Goal: Contribute content: Contribute content

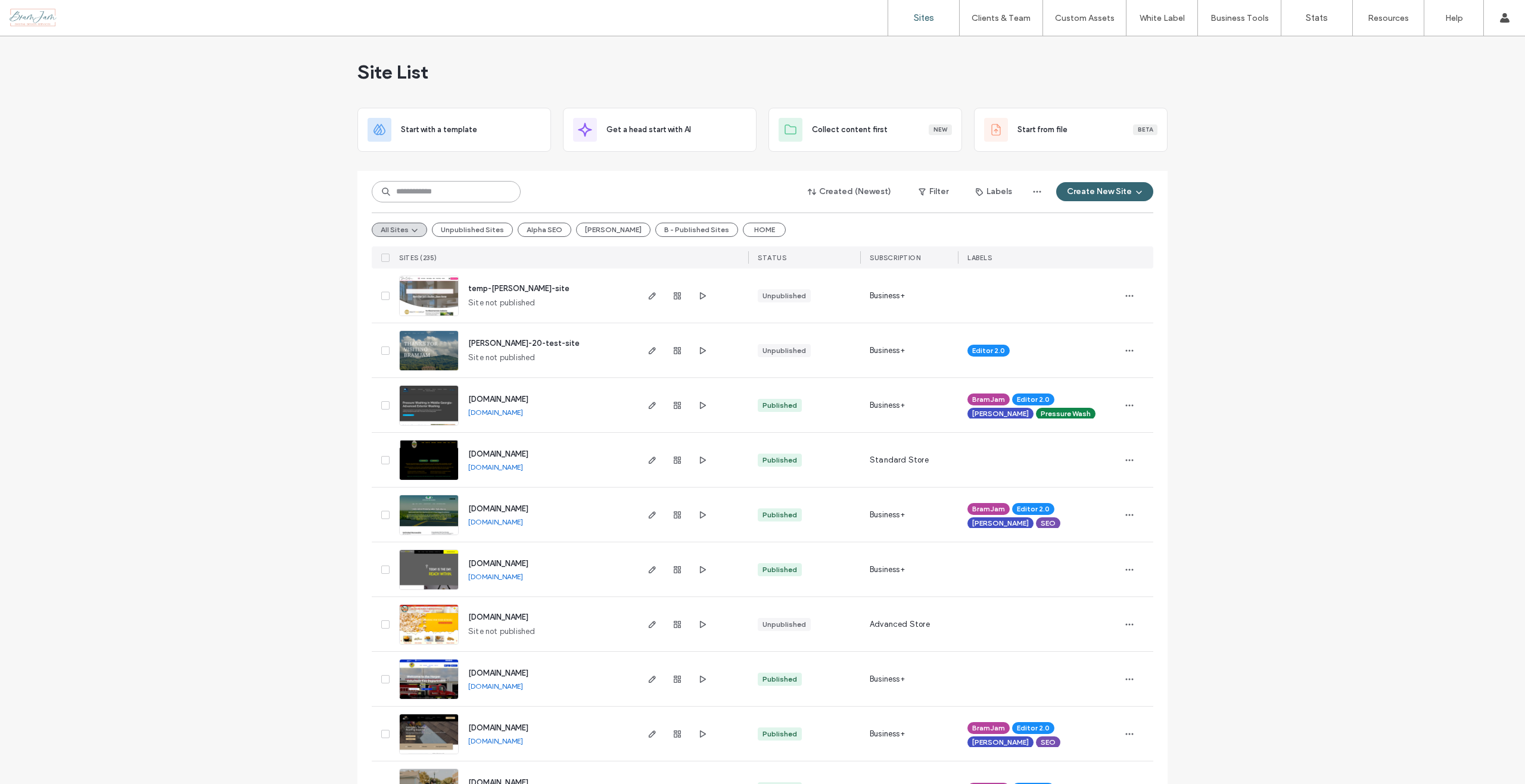
click at [474, 196] on input at bounding box center [446, 192] width 149 height 22
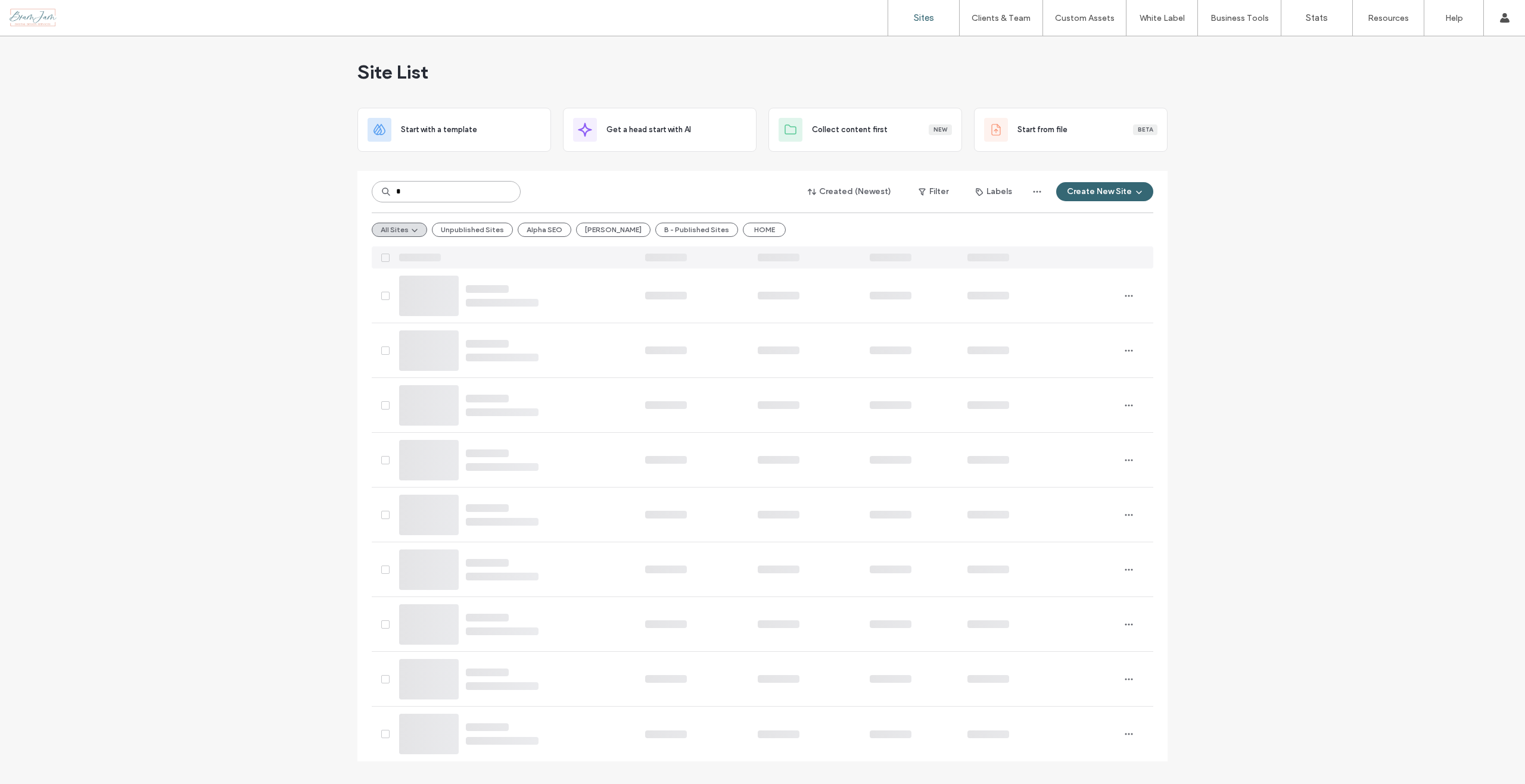
type input "*"
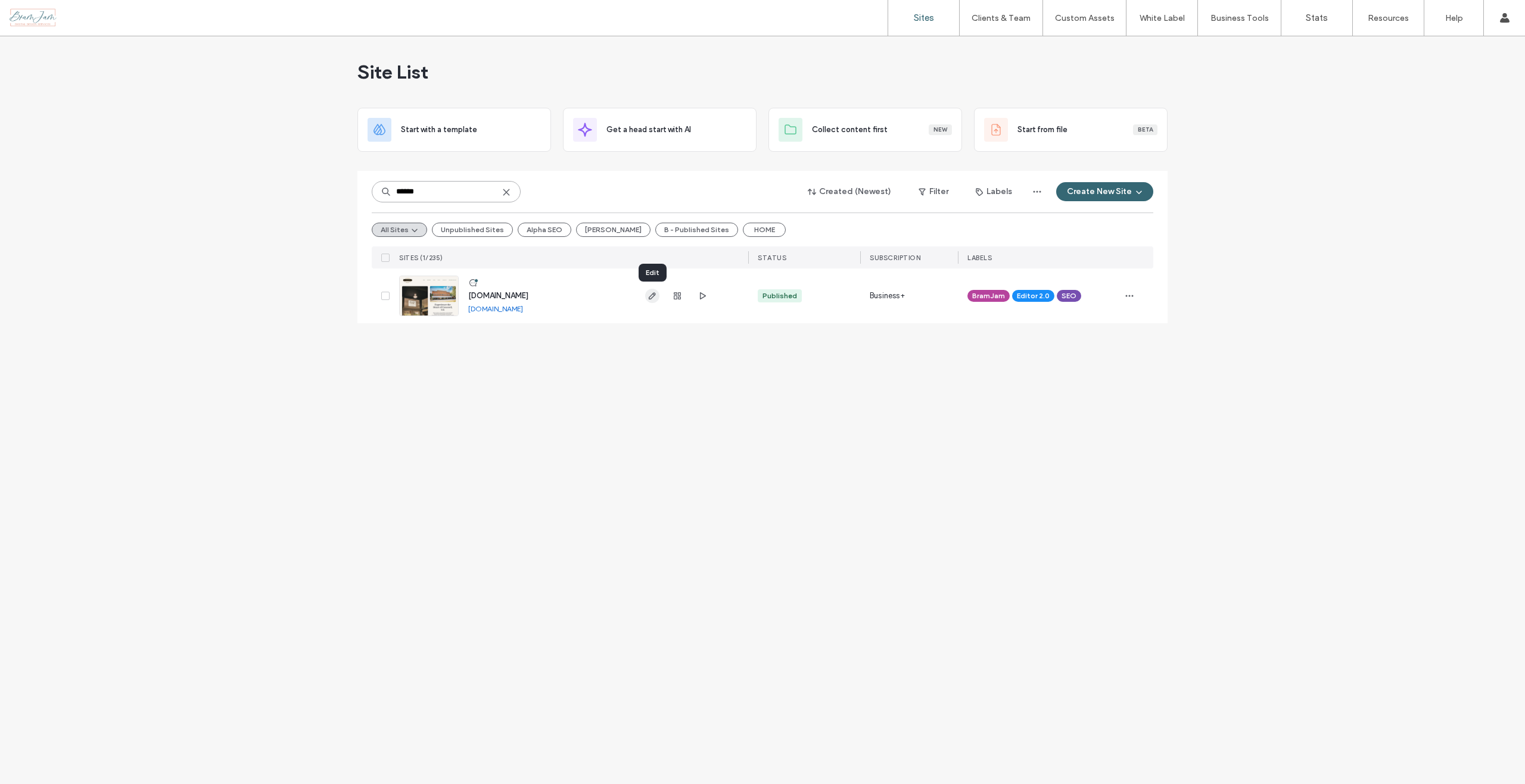
type input "******"
click at [651, 299] on use "button" at bounding box center [652, 296] width 7 height 7
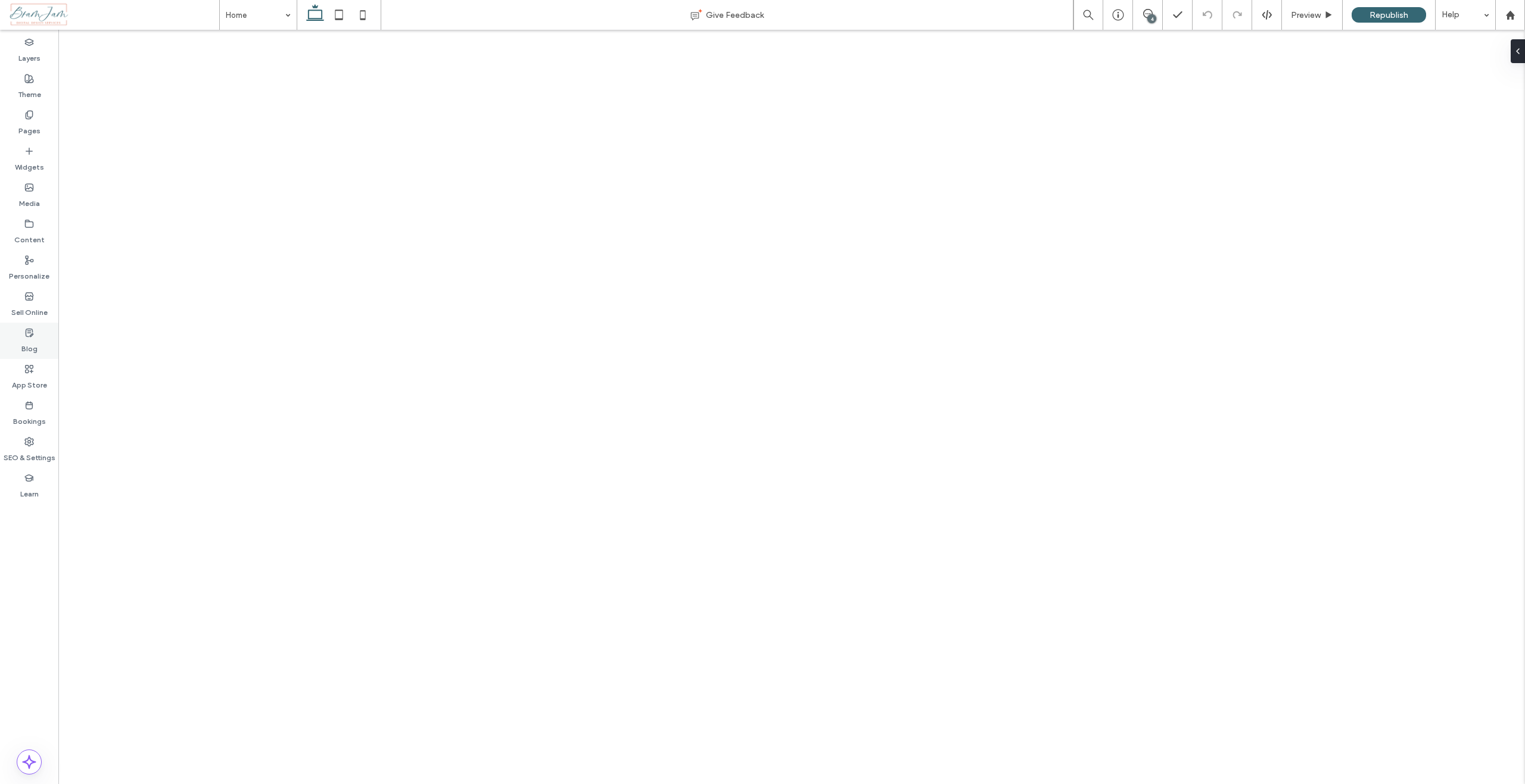
click at [23, 340] on label "Blog" at bounding box center [30, 345] width 16 height 16
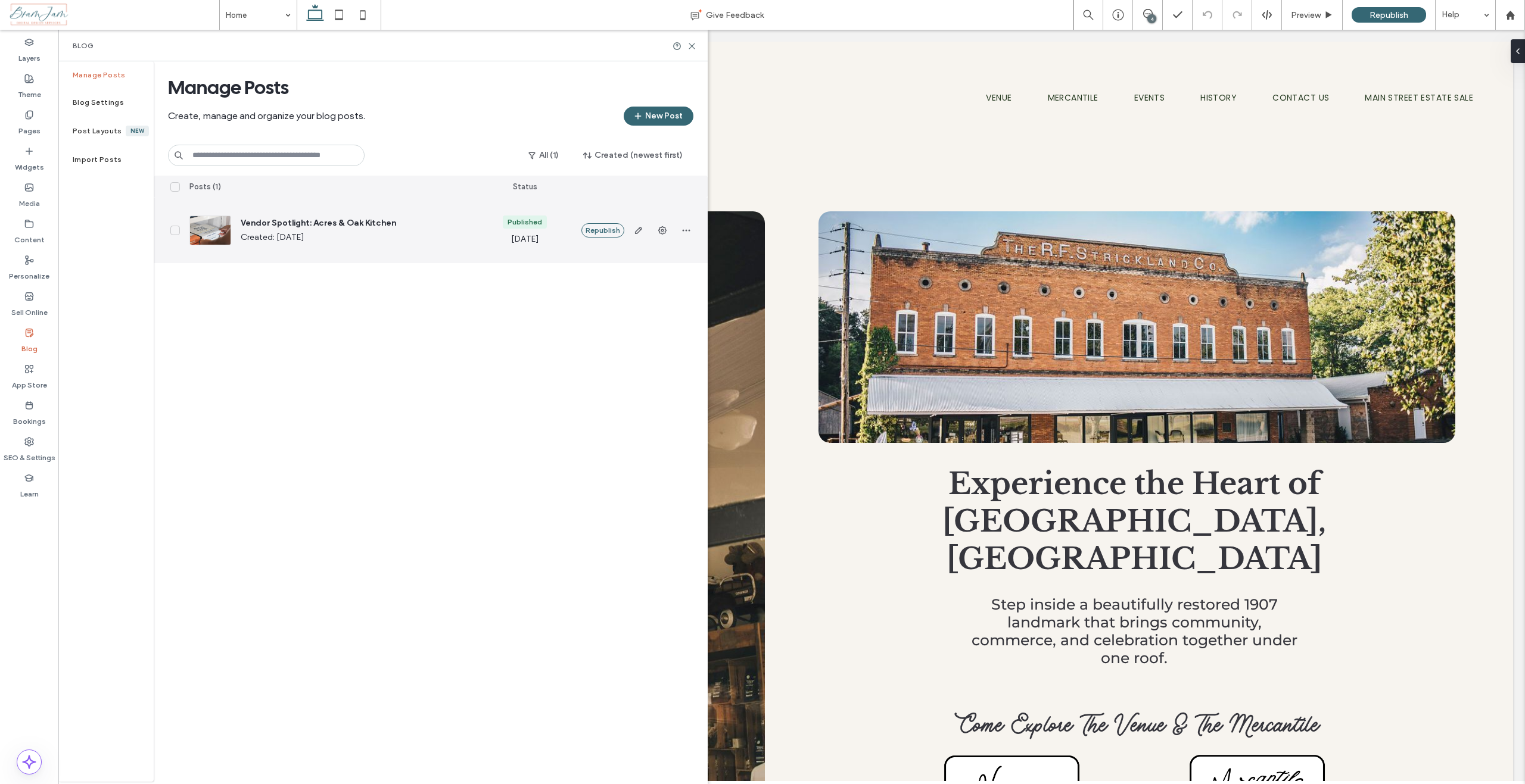
click at [294, 229] on div "Vendor Spotlight: Acres & Oak Kitchen Created: Sep 4, 2025" at bounding box center [351, 230] width 240 height 26
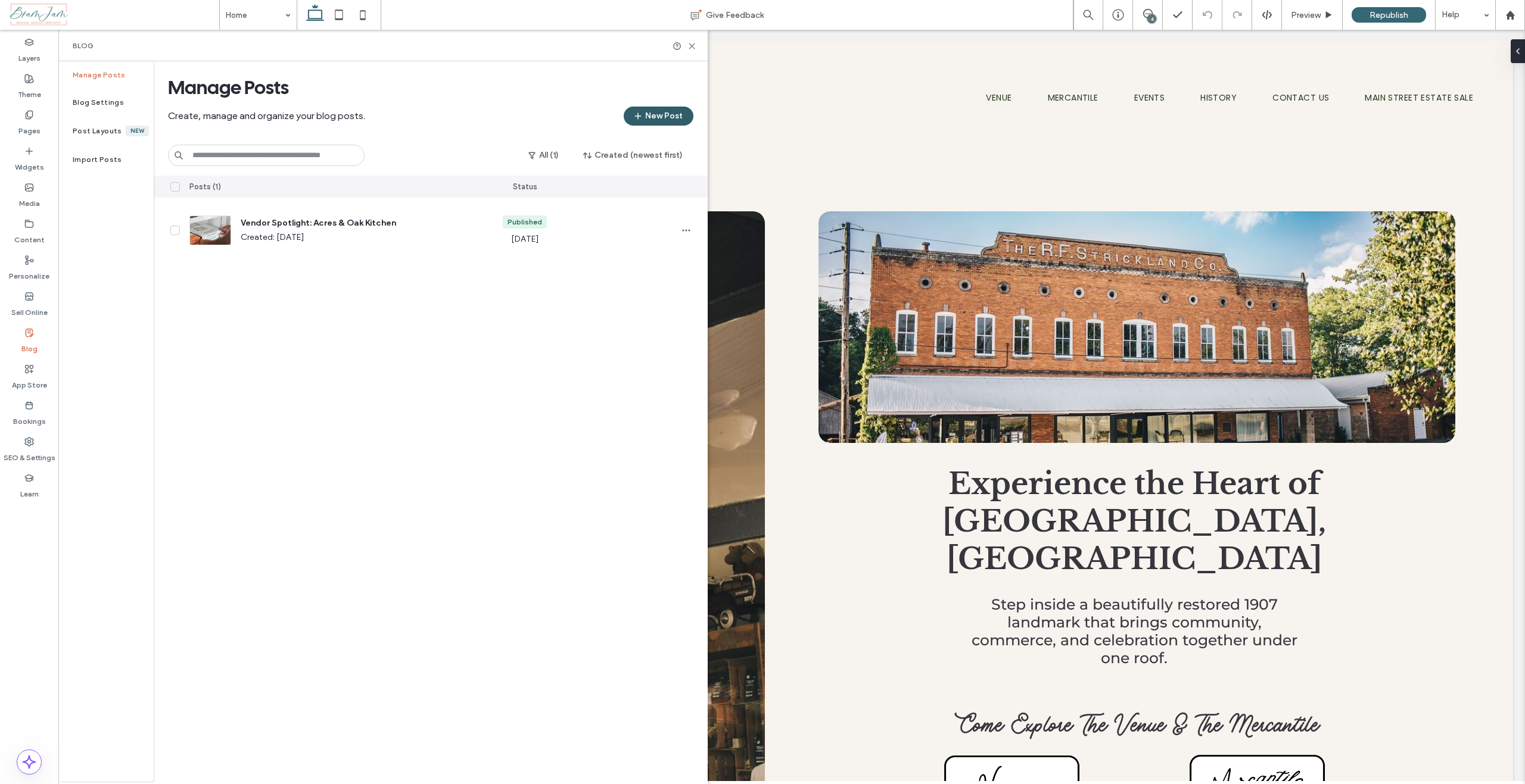
click at [662, 117] on button "New Post" at bounding box center [658, 115] width 70 height 19
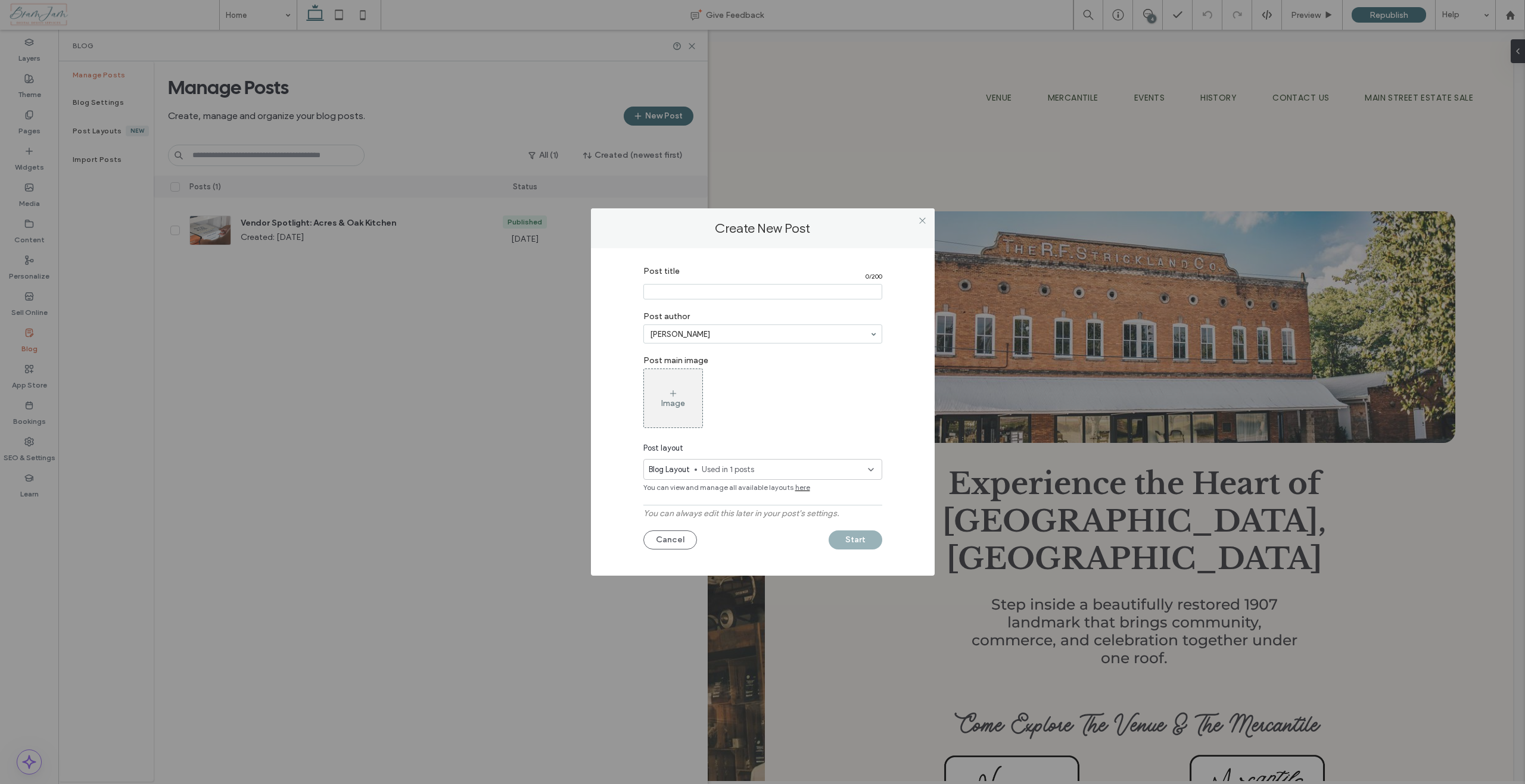
click at [672, 295] on input "Post title" at bounding box center [763, 292] width 239 height 16
type input "**********"
click at [677, 400] on div "Image" at bounding box center [673, 403] width 24 height 10
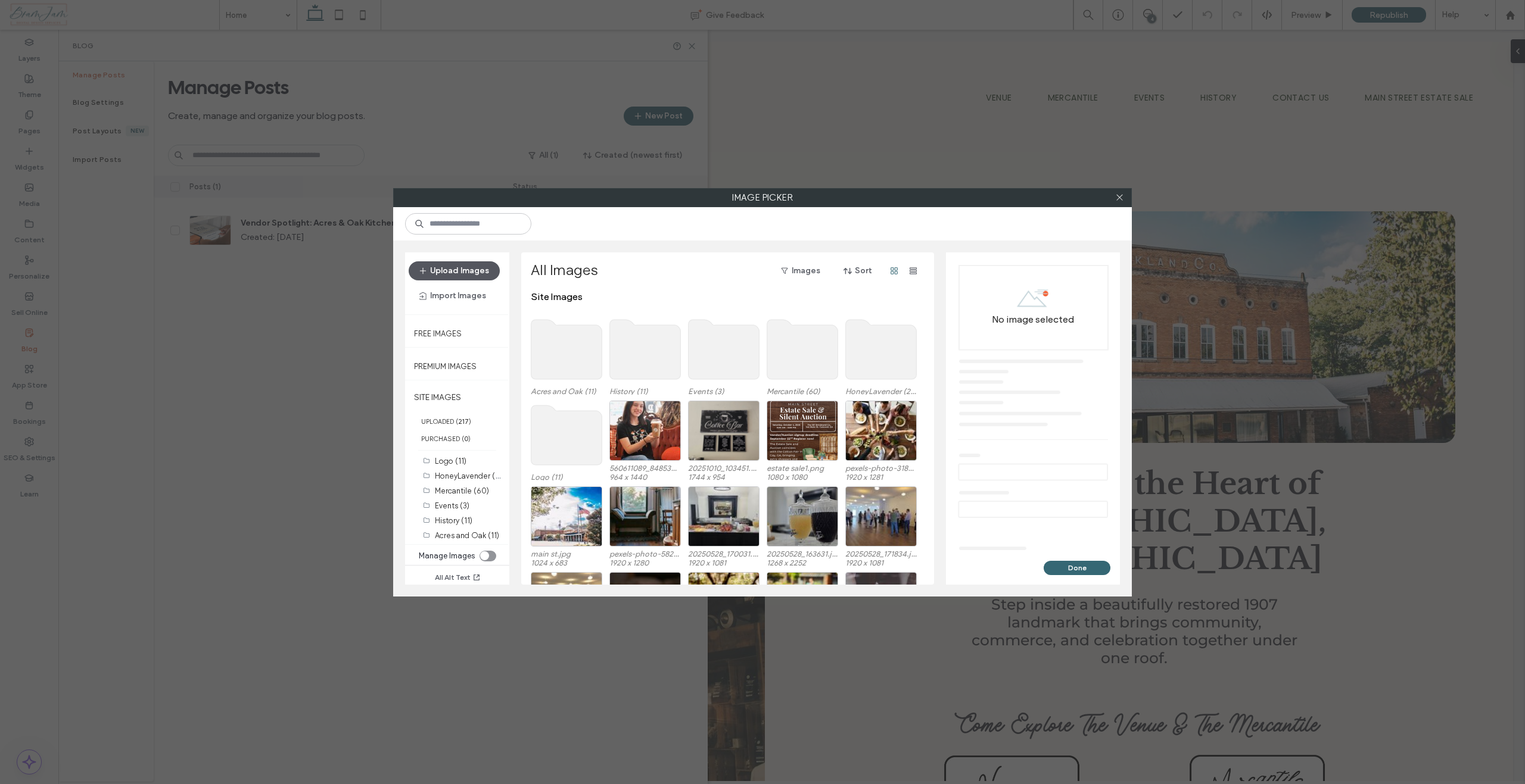
click at [456, 274] on button "Upload Images" at bounding box center [454, 270] width 91 height 19
click at [491, 557] on div "toggle" at bounding box center [487, 556] width 16 height 10
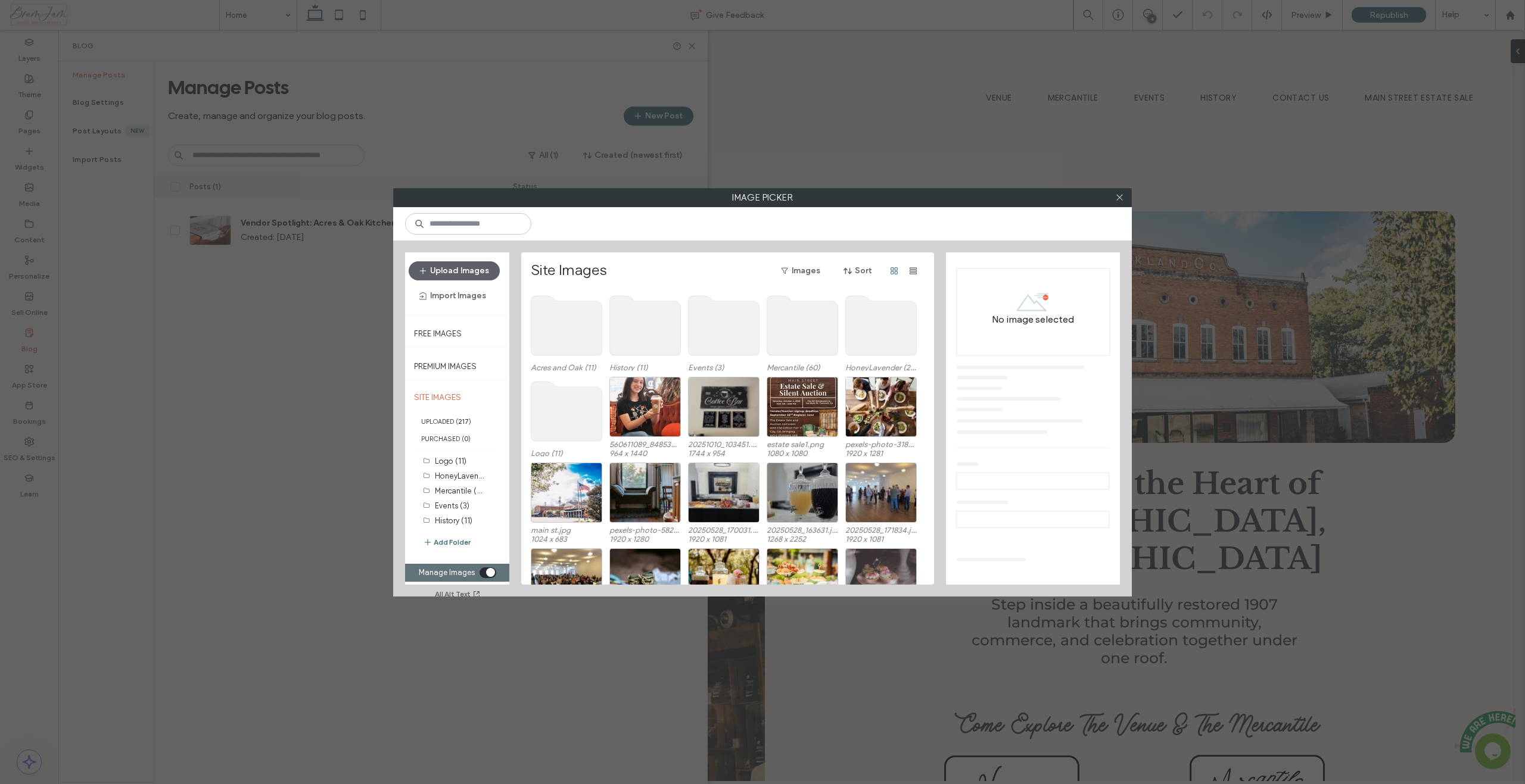
scroll to position [0, 0]
drag, startPoint x: 454, startPoint y: 474, endPoint x: 460, endPoint y: 485, distance: 12.5
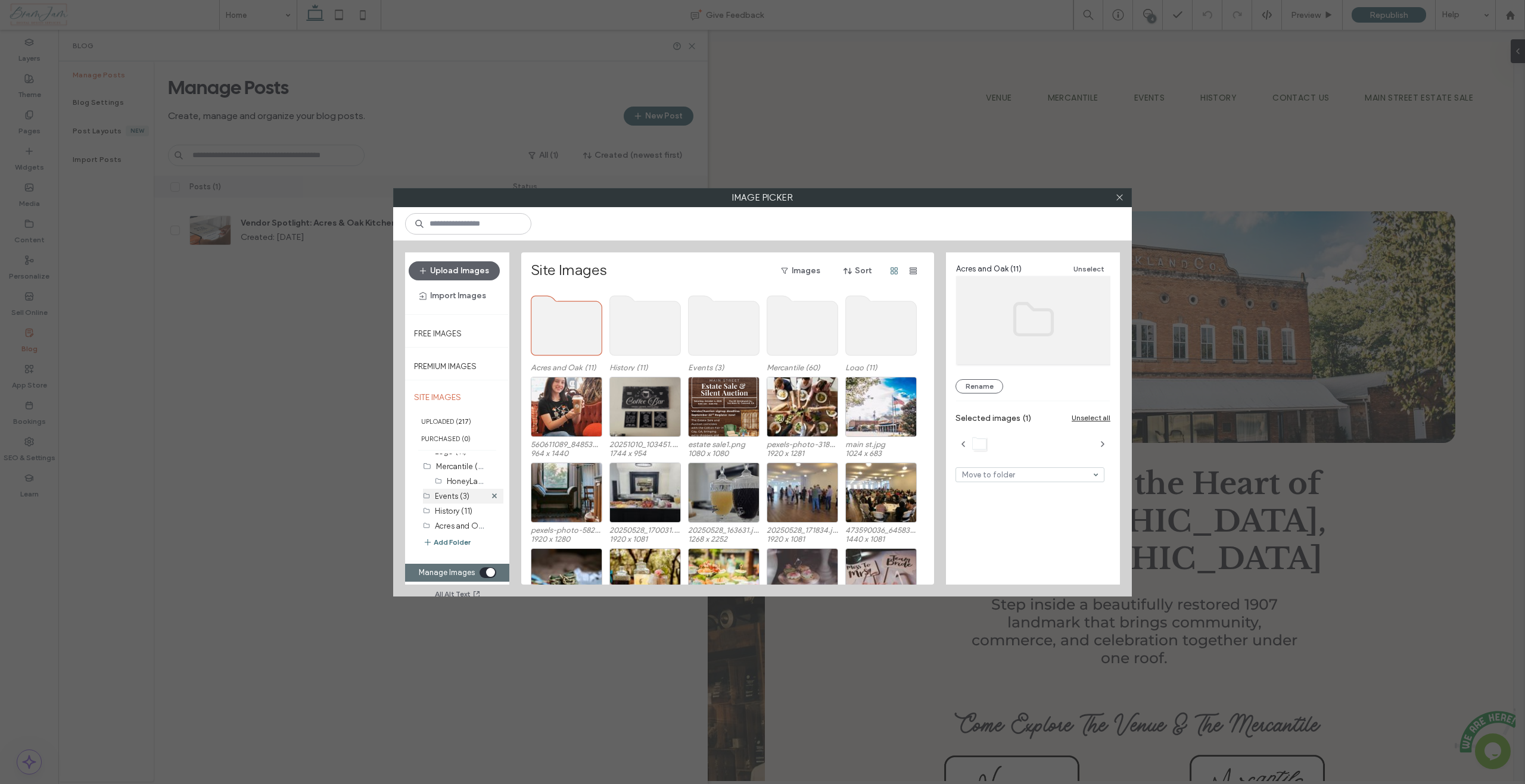
scroll to position [14, 0]
drag, startPoint x: 448, startPoint y: 522, endPoint x: 454, endPoint y: 468, distance: 54.3
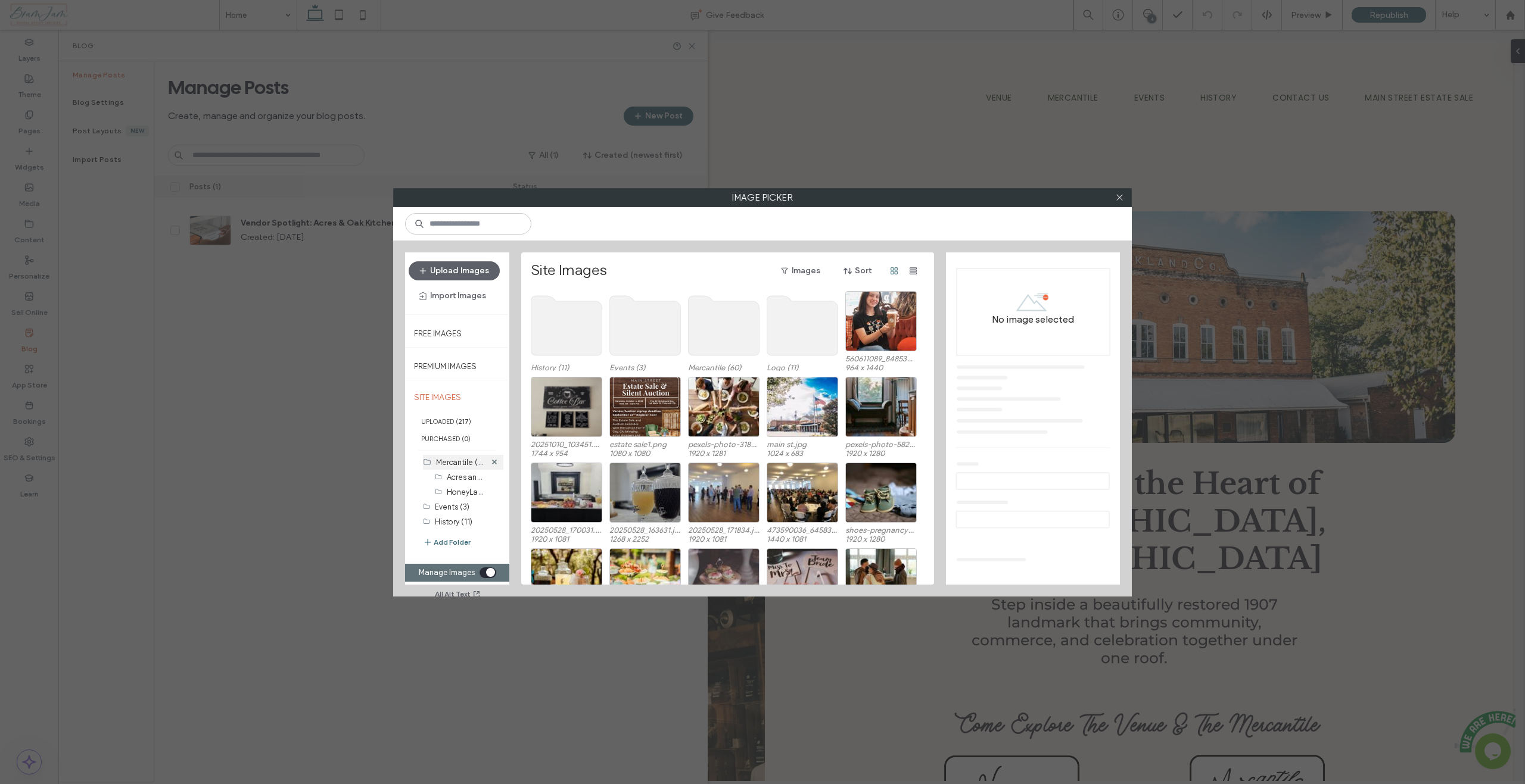
click at [449, 464] on label "Mercantile (60)" at bounding box center [463, 461] width 54 height 11
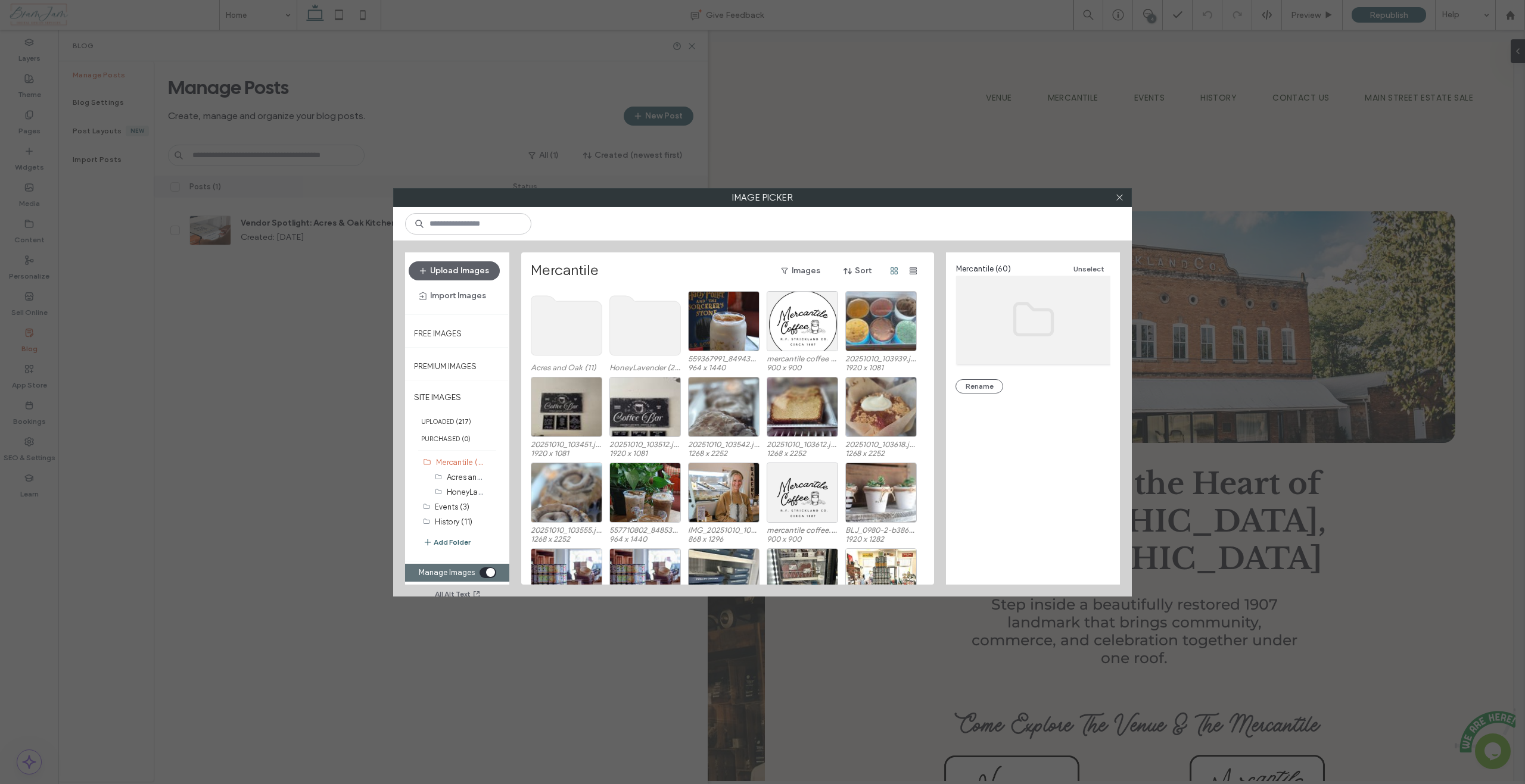
click at [445, 543] on button "Add Folder" at bounding box center [446, 543] width 48 height 12
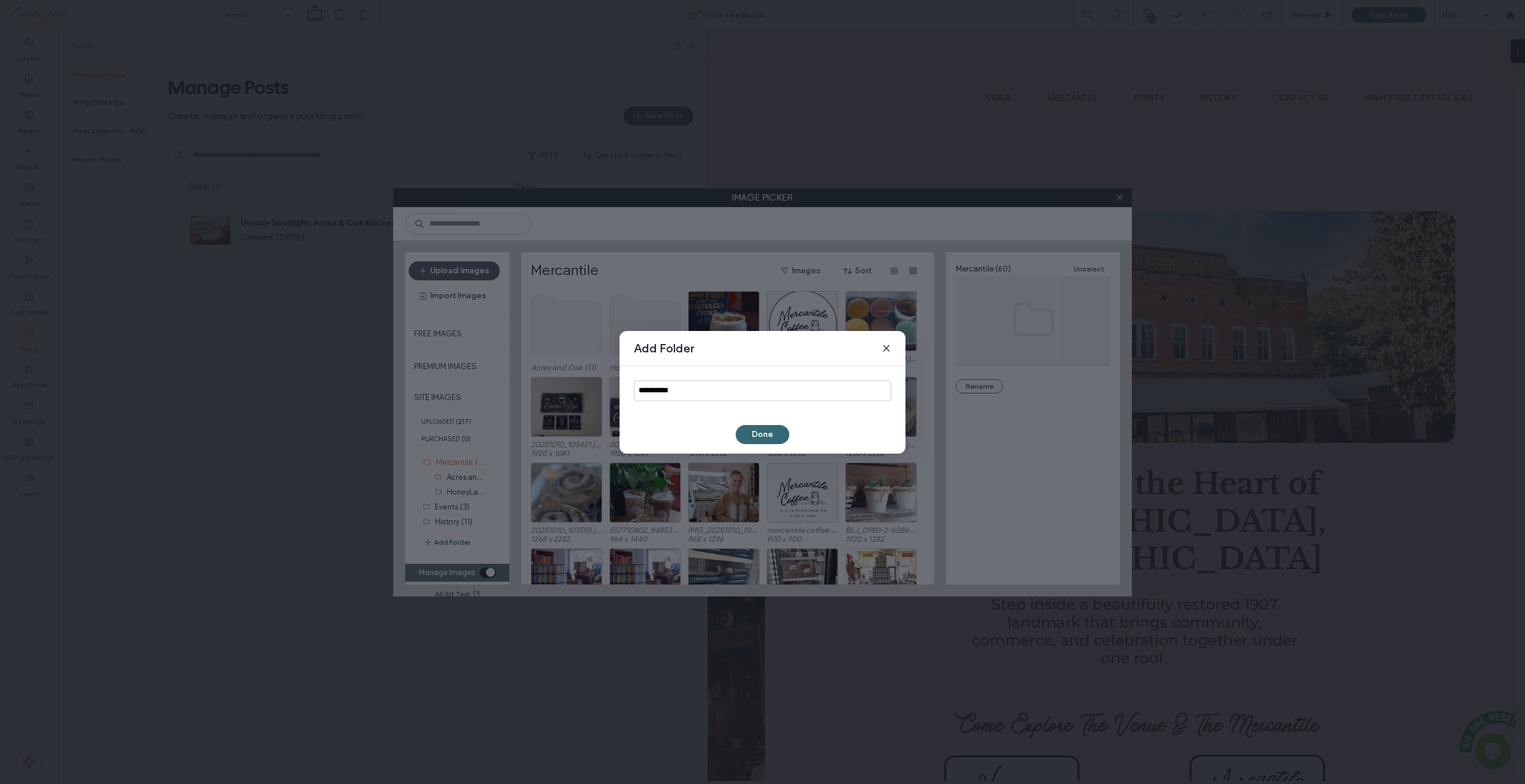
click at [793, 402] on div "**********" at bounding box center [763, 390] width 286 height 49
drag, startPoint x: 761, startPoint y: 396, endPoint x: 617, endPoint y: 394, distance: 144.0
click at [617, 394] on div "**********" at bounding box center [762, 392] width 1525 height 784
type input "**********"
click at [763, 436] on button "Done" at bounding box center [763, 434] width 54 height 19
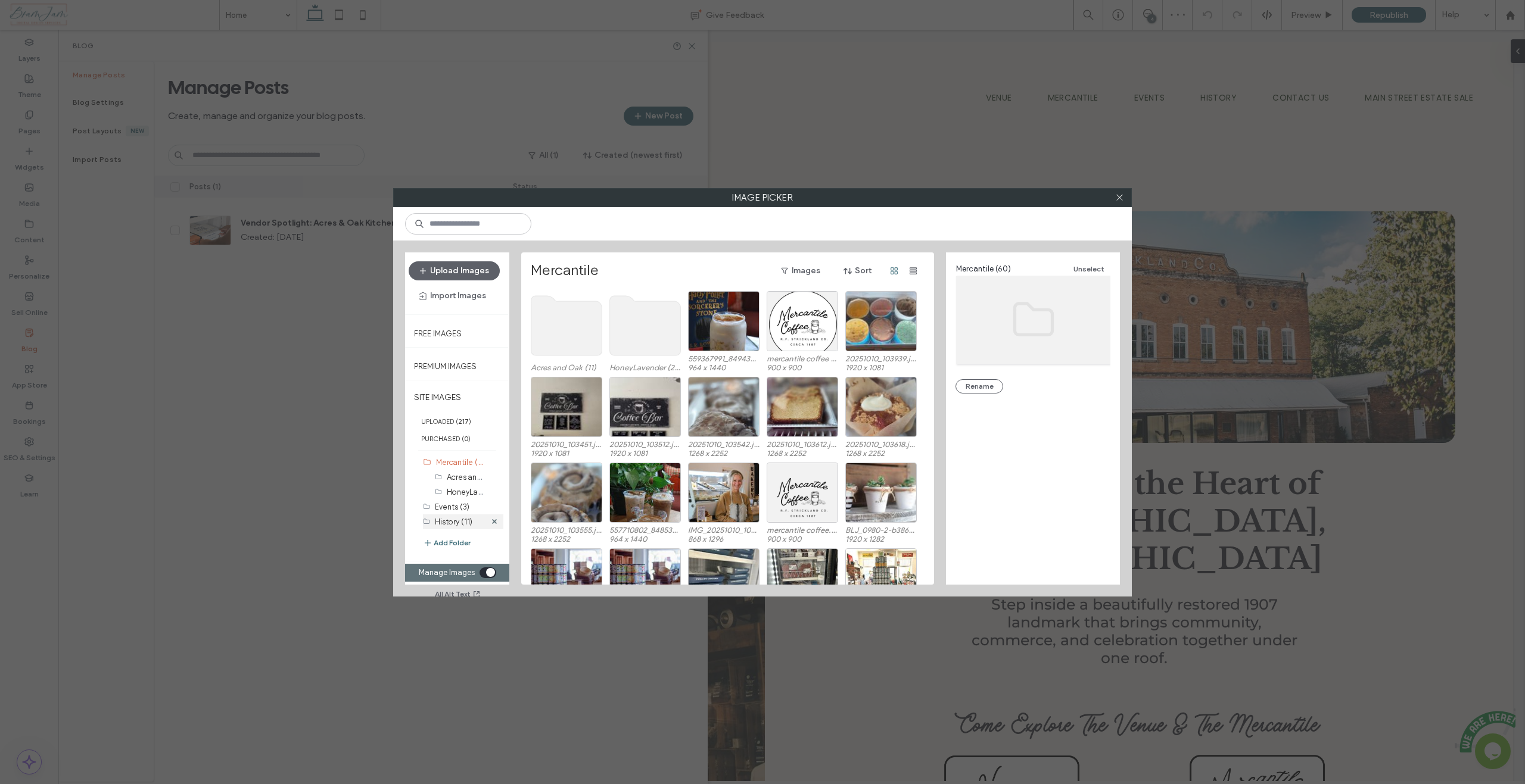
scroll to position [28, 0]
drag, startPoint x: 451, startPoint y: 522, endPoint x: 465, endPoint y: 459, distance: 64.5
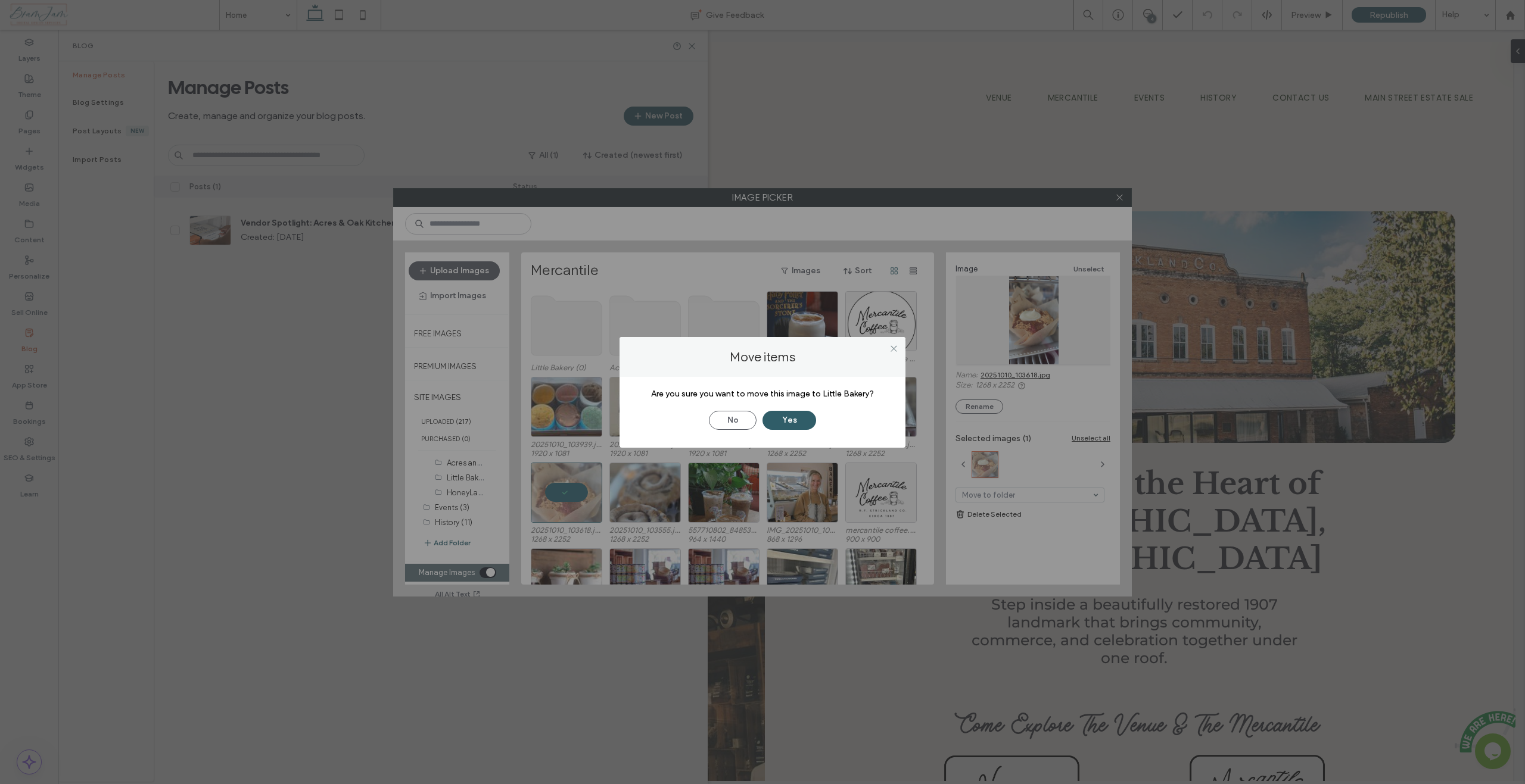
click at [796, 423] on button "Yes" at bounding box center [789, 420] width 54 height 19
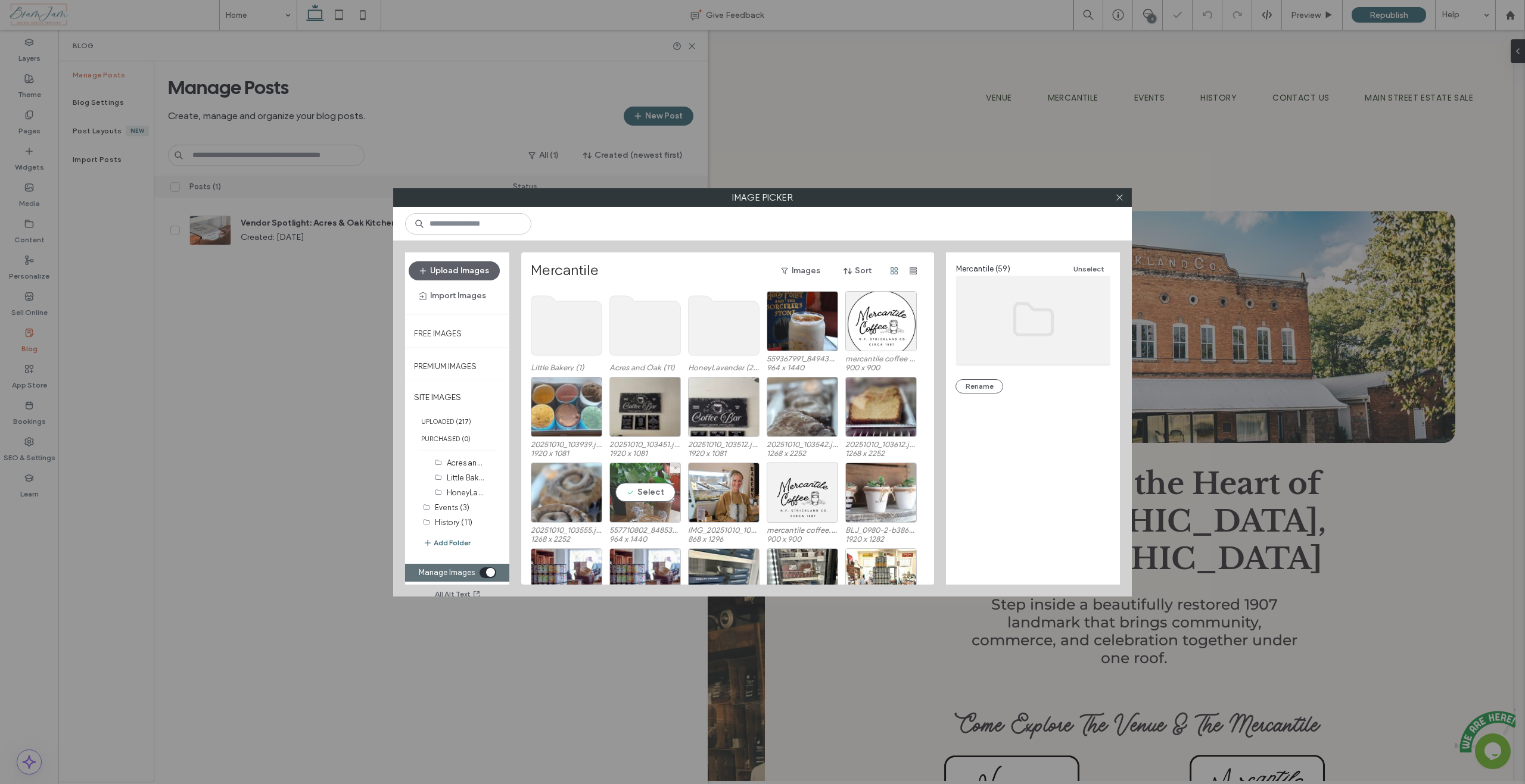
click at [655, 489] on div "Select" at bounding box center [645, 493] width 72 height 60
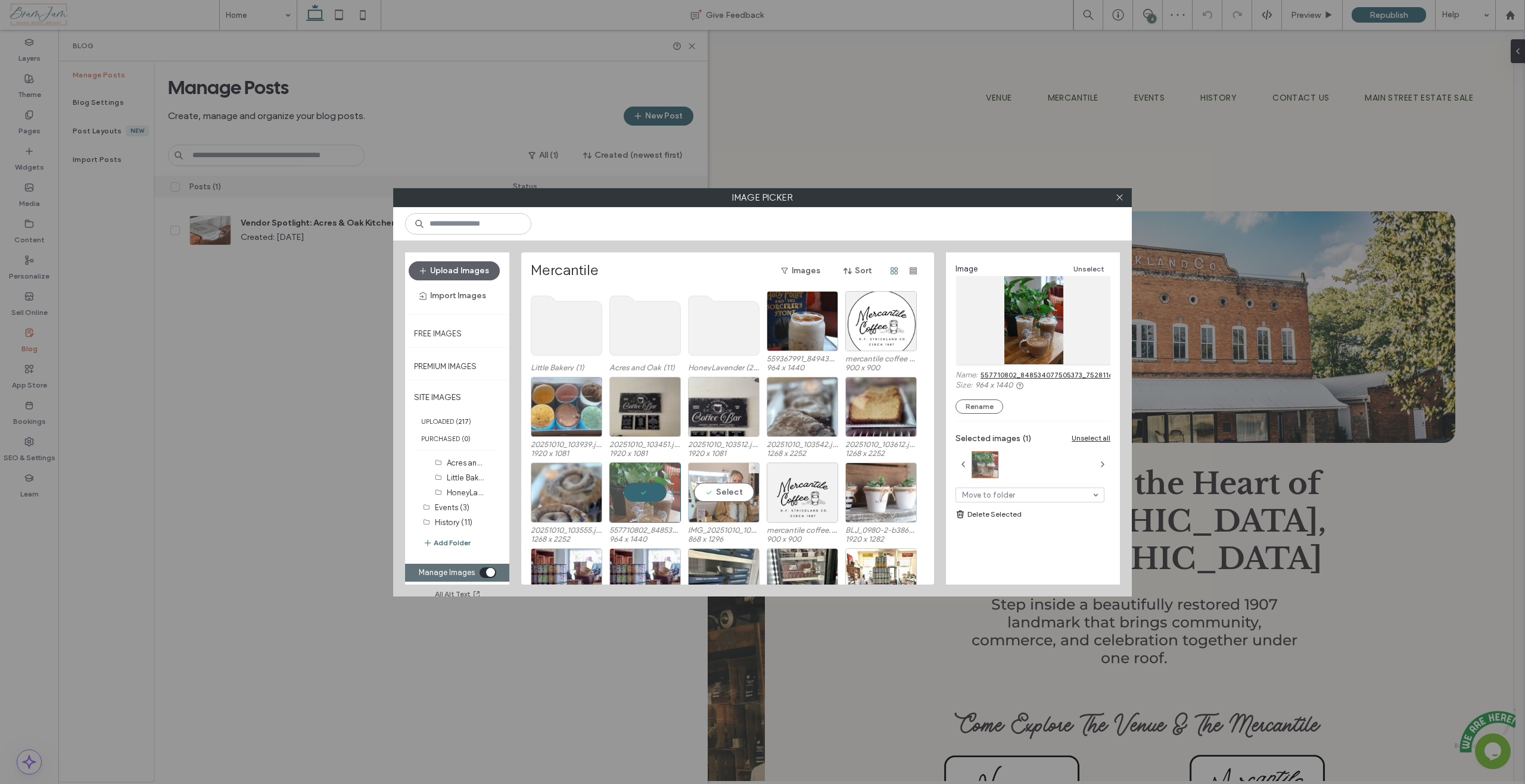
click at [734, 491] on div "Select" at bounding box center [723, 493] width 72 height 60
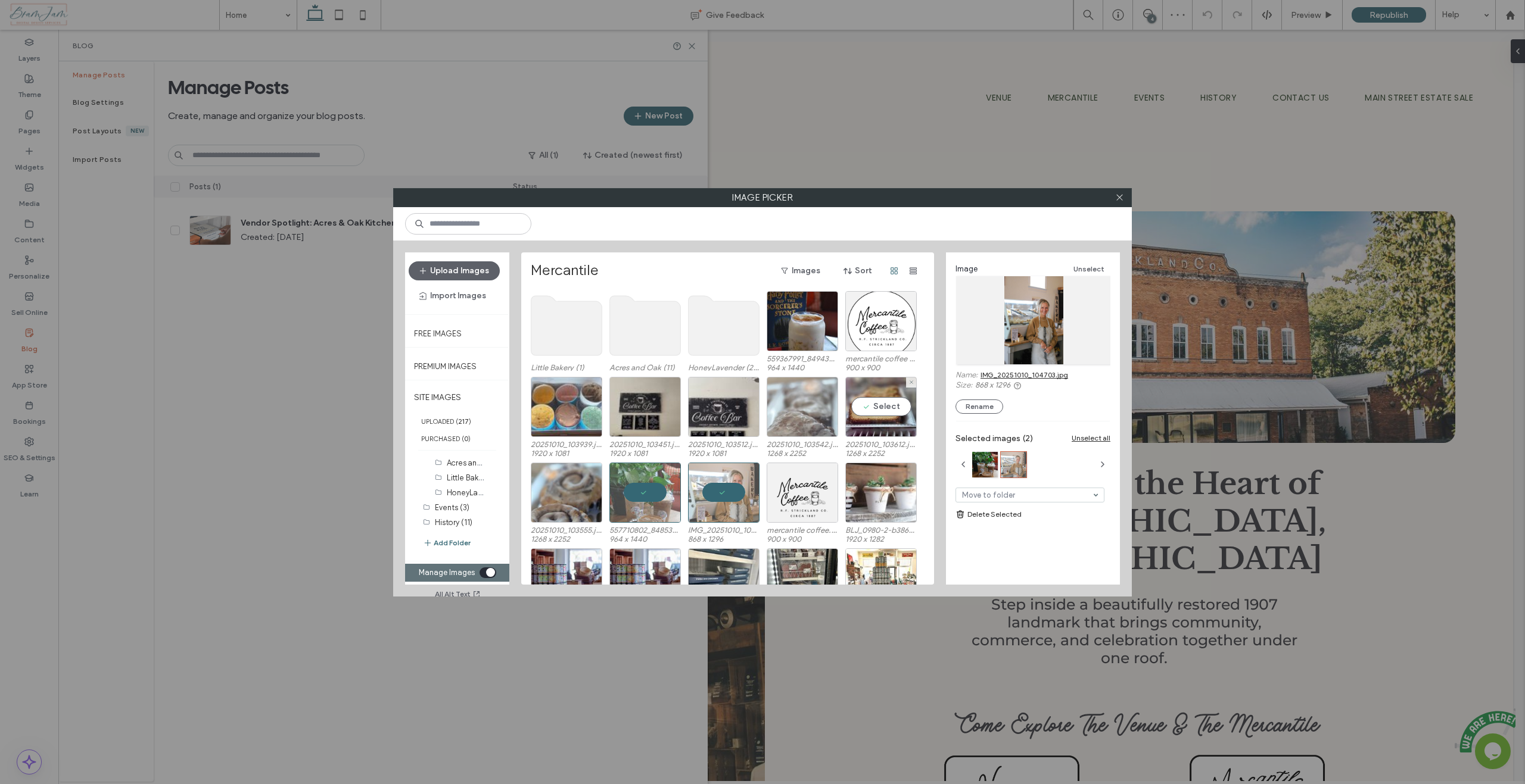
drag, startPoint x: 874, startPoint y: 412, endPoint x: 825, endPoint y: 414, distance: 49.0
click at [874, 411] on div "Select" at bounding box center [881, 407] width 72 height 60
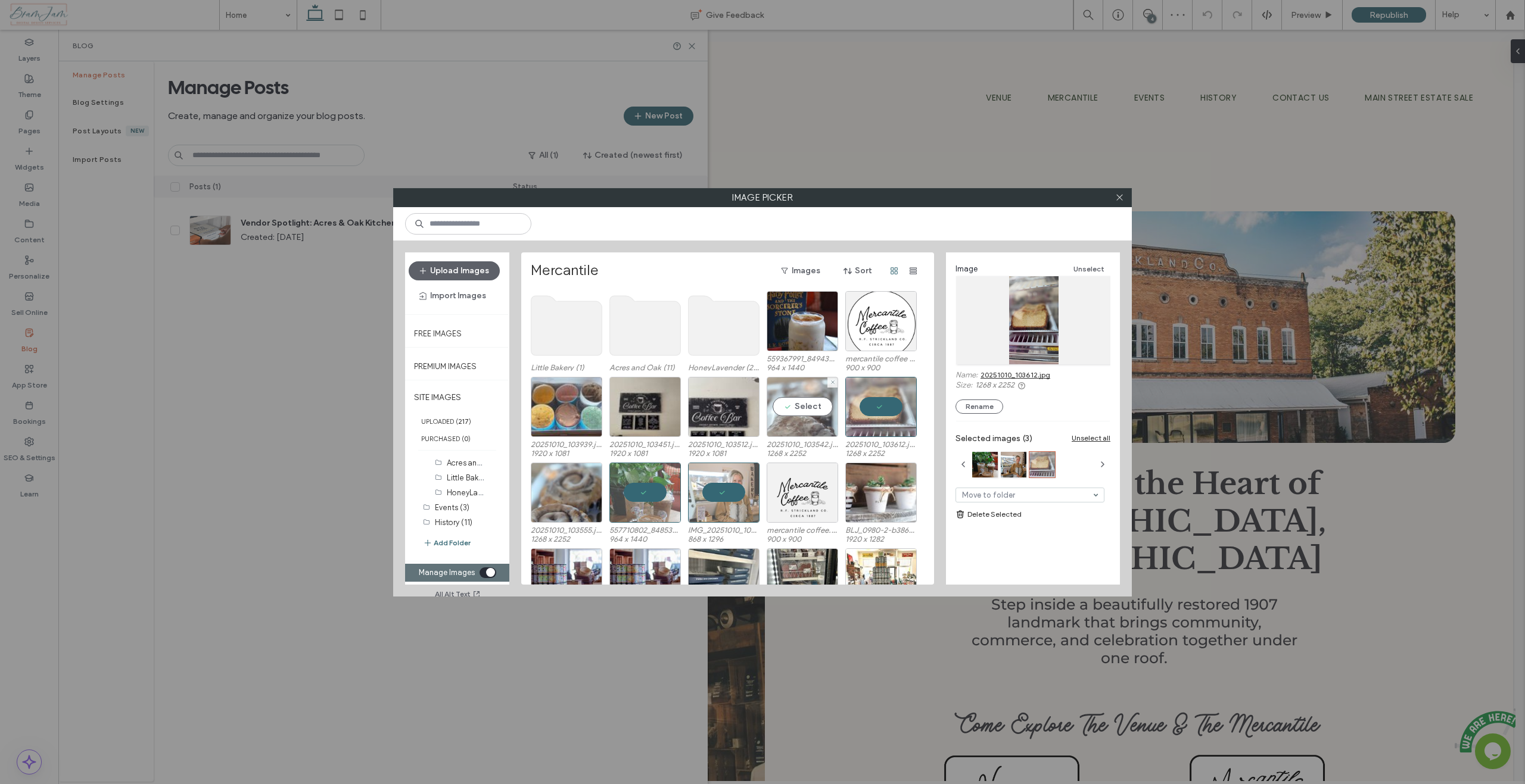
click at [791, 415] on div "Select" at bounding box center [802, 407] width 72 height 60
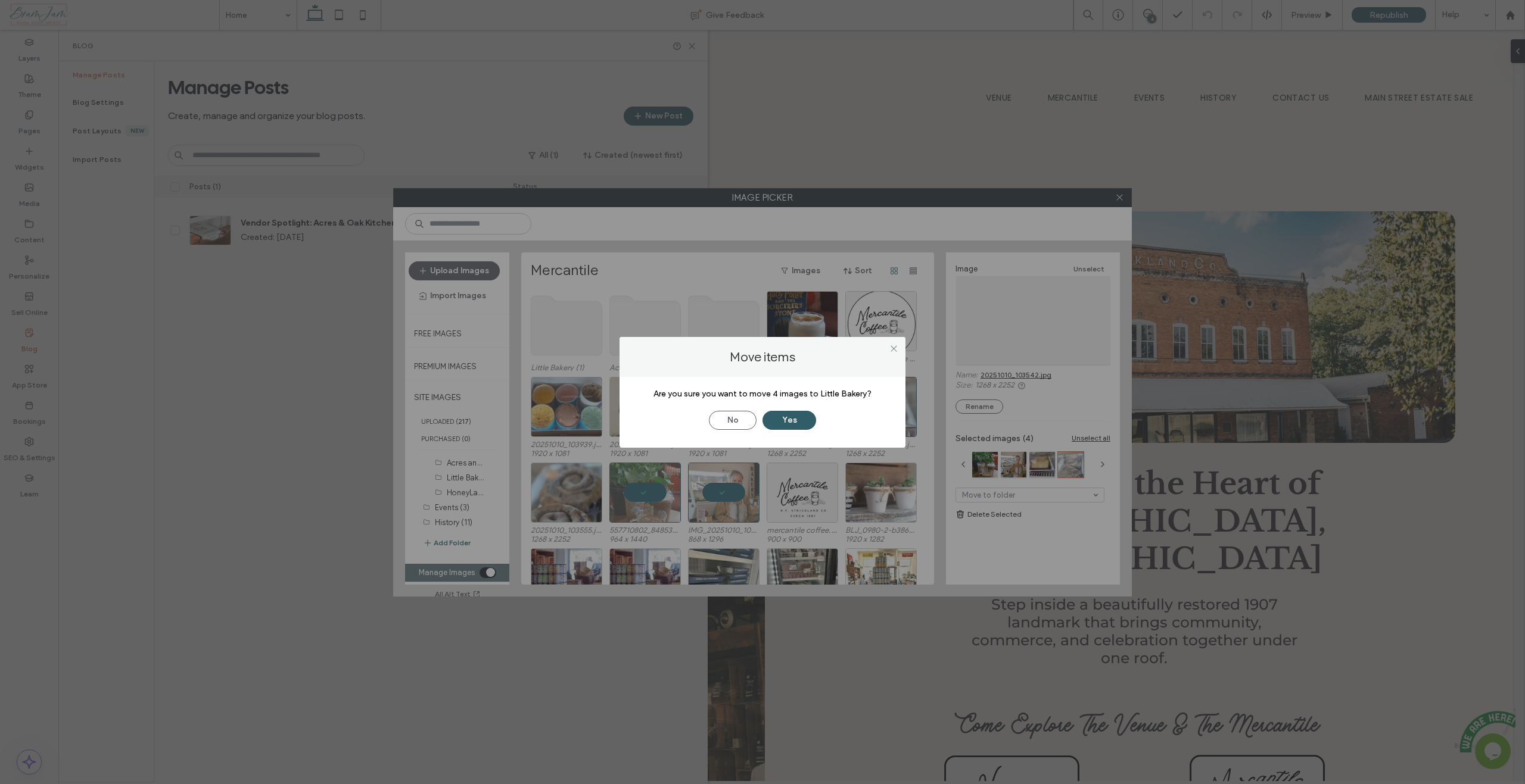
click at [792, 422] on button "Yes" at bounding box center [789, 420] width 54 height 19
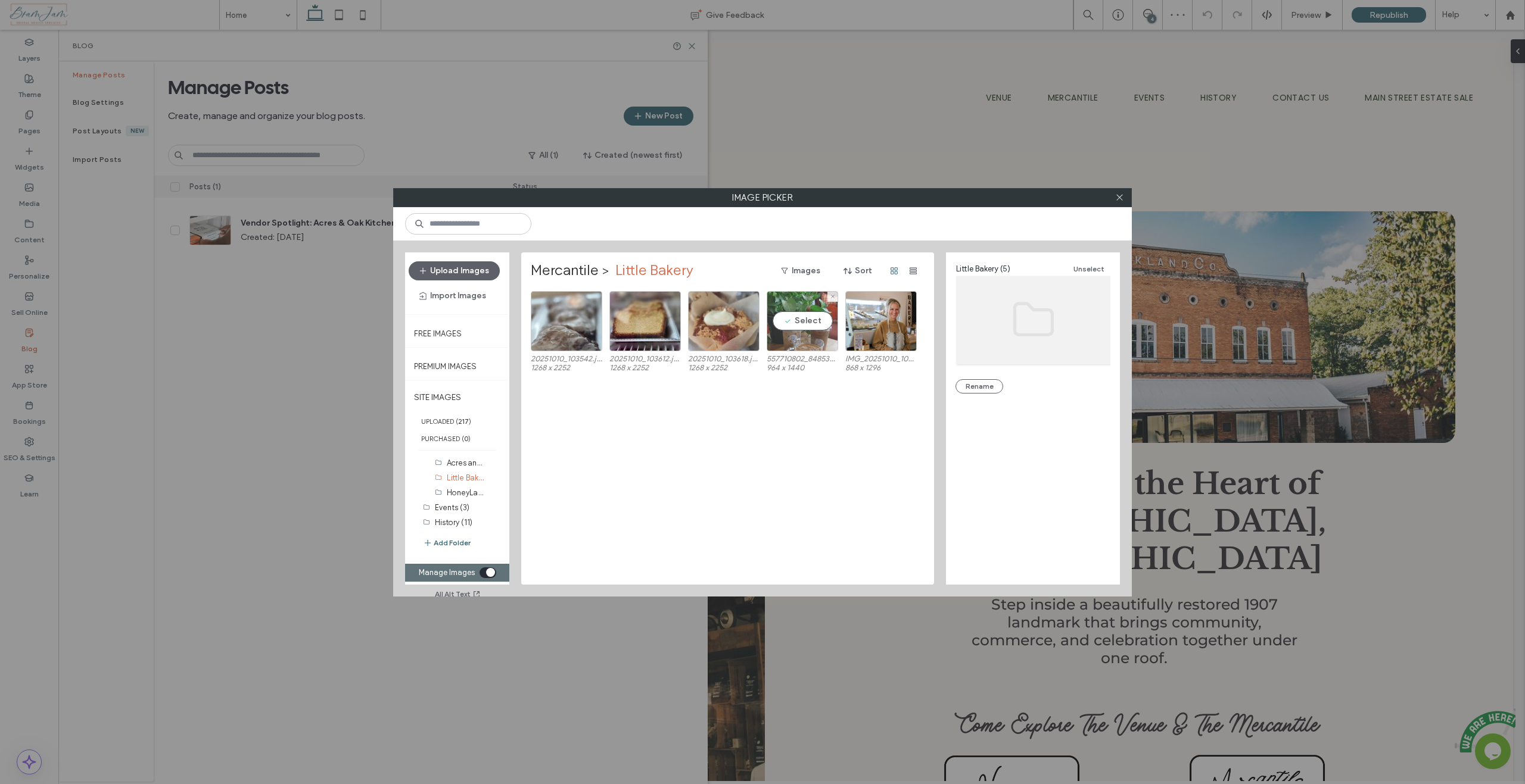
click at [798, 320] on div "Select" at bounding box center [802, 321] width 72 height 60
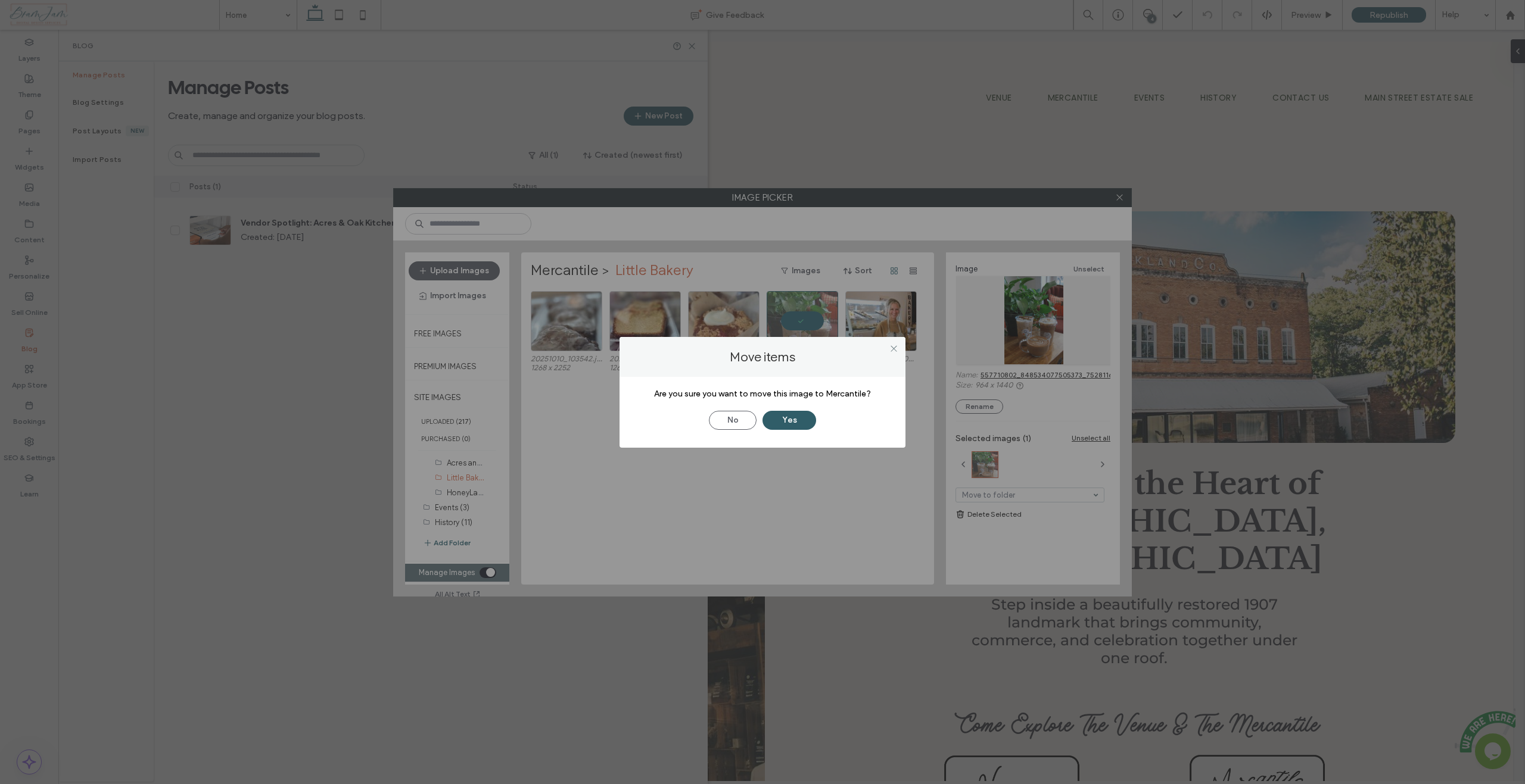
click at [766, 421] on button "Yes" at bounding box center [789, 420] width 54 height 19
